Goal: Obtain resource: Obtain resource

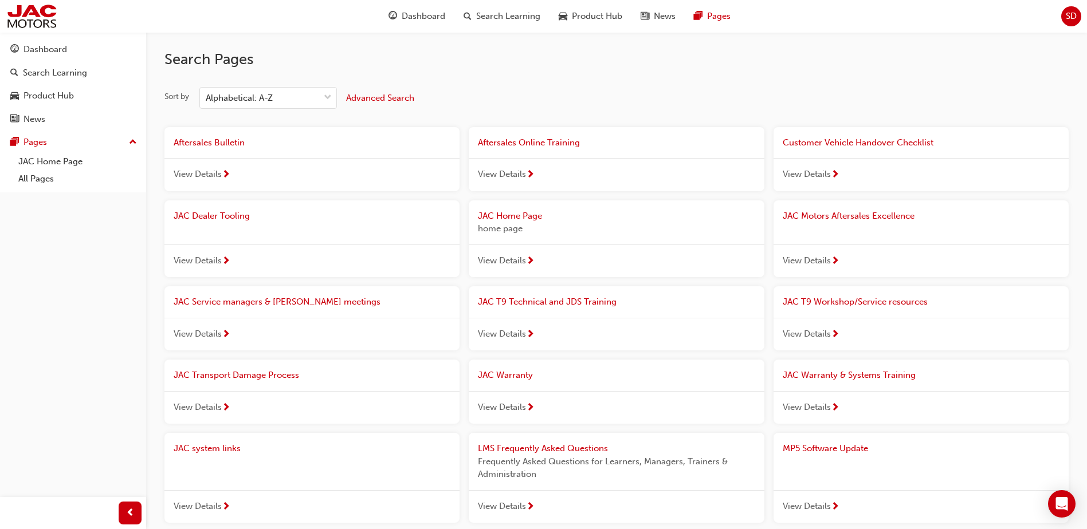
click at [233, 216] on span "JAC Dealer Tooling" at bounding box center [212, 216] width 76 height 10
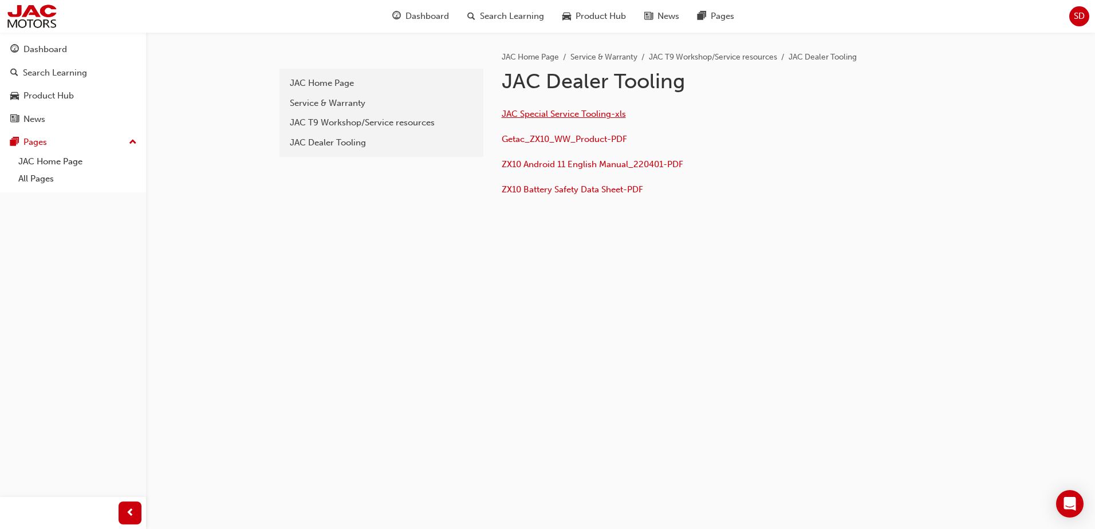
click at [572, 113] on span "JAC Special Service Tooling-xls" at bounding box center [564, 114] width 124 height 10
click at [354, 103] on div "Service & Warranty" at bounding box center [381, 103] width 183 height 13
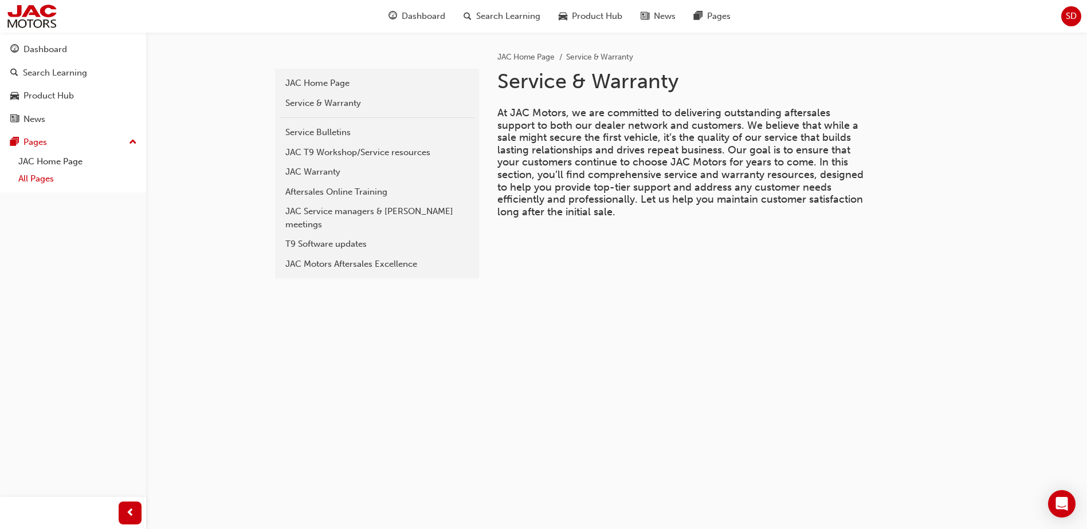
click at [49, 178] on link "All Pages" at bounding box center [78, 179] width 128 height 18
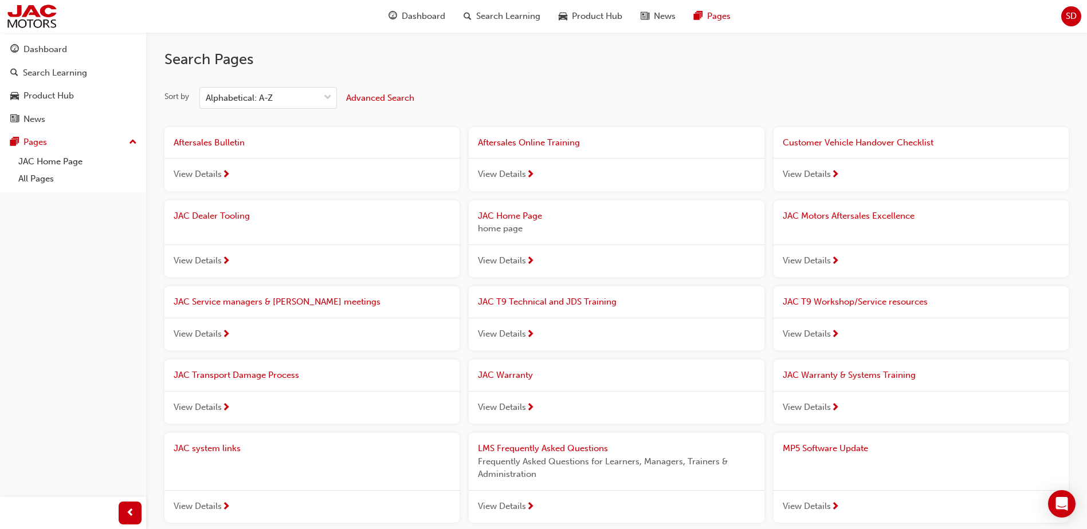
click at [225, 143] on span "Aftersales Bulletin" at bounding box center [209, 142] width 71 height 10
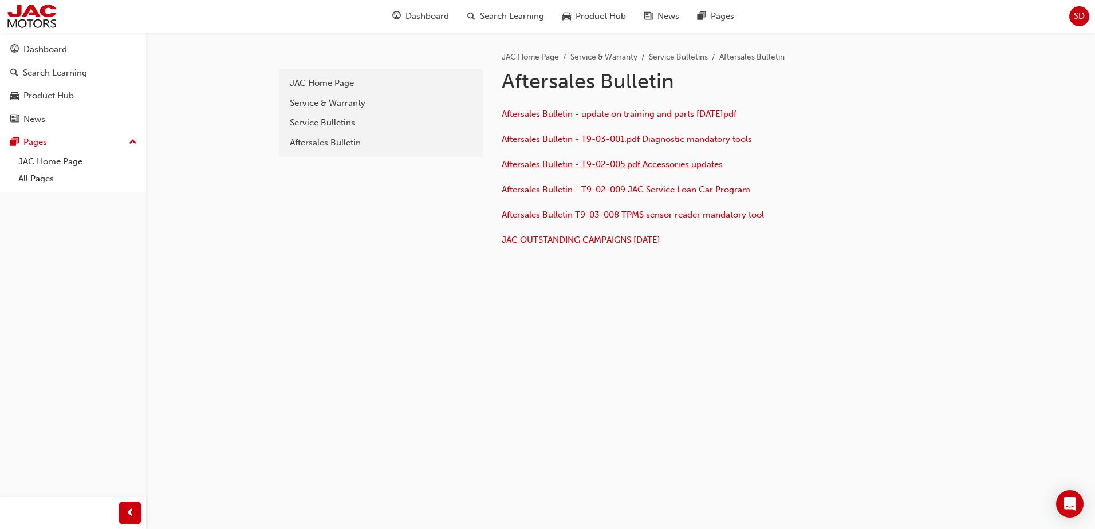
click at [666, 166] on span "Aftersales Bulletin - T9-02-005.pdf Accessories updates" at bounding box center [612, 164] width 221 height 10
click at [325, 128] on div "Service Bulletins" at bounding box center [381, 122] width 183 height 13
